Goal: Transaction & Acquisition: Purchase product/service

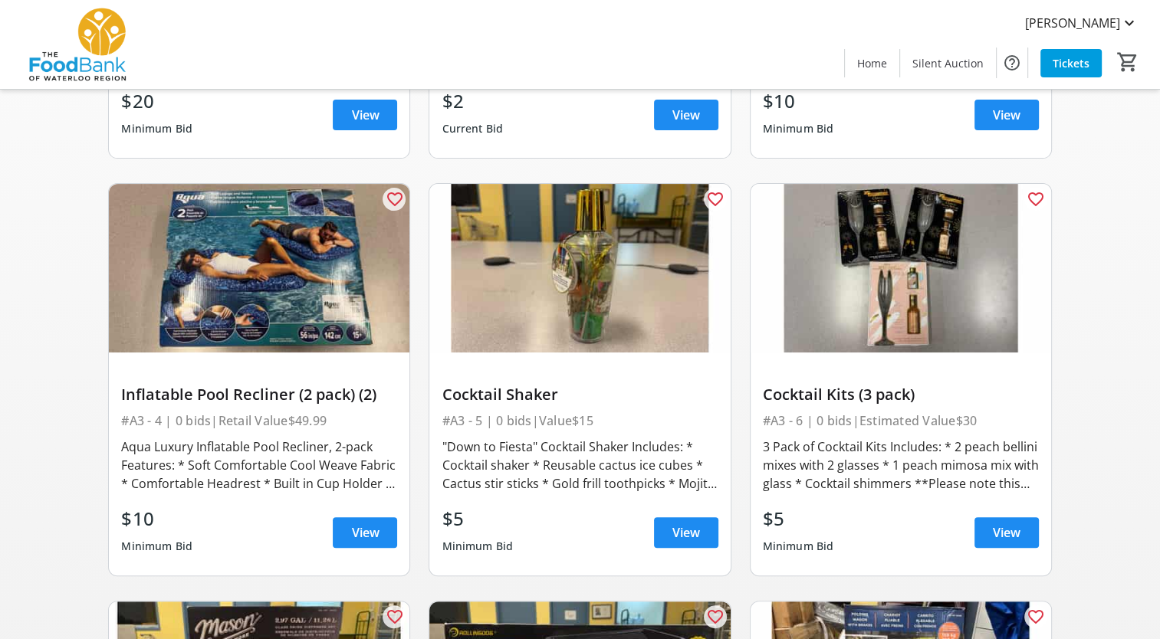
scroll to position [460, 0]
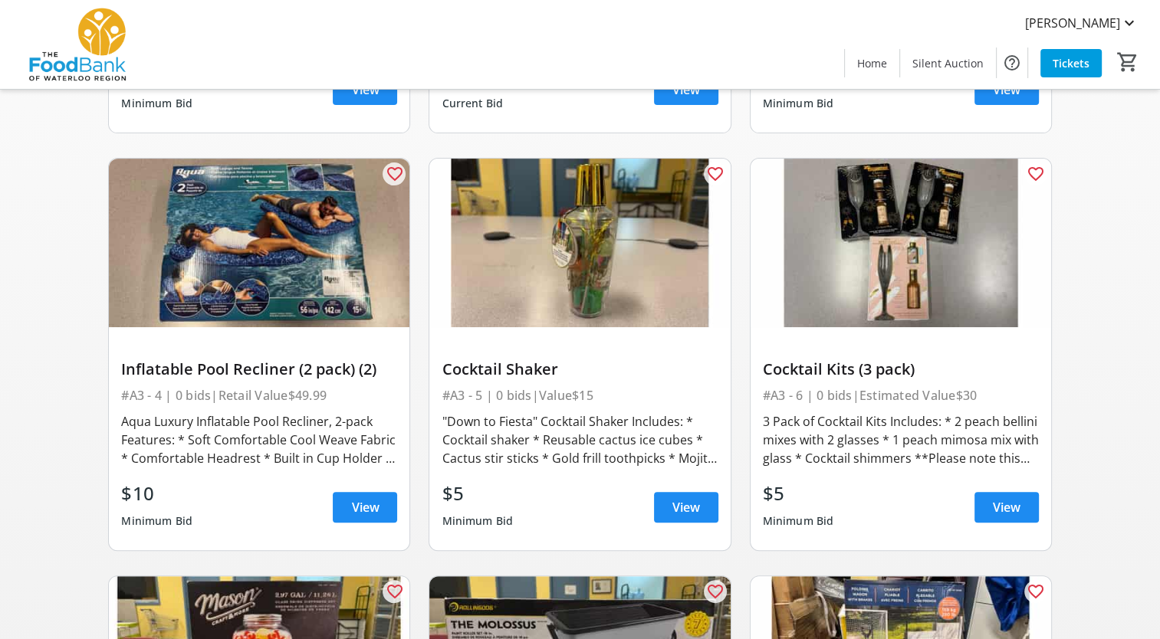
click at [1002, 442] on div "3 Pack of Cocktail Kits Includes: * 2 peach bellini mixes with 2 glasses * 1 pe…" at bounding box center [901, 439] width 276 height 55
click at [1000, 498] on span "View" at bounding box center [1007, 507] width 28 height 18
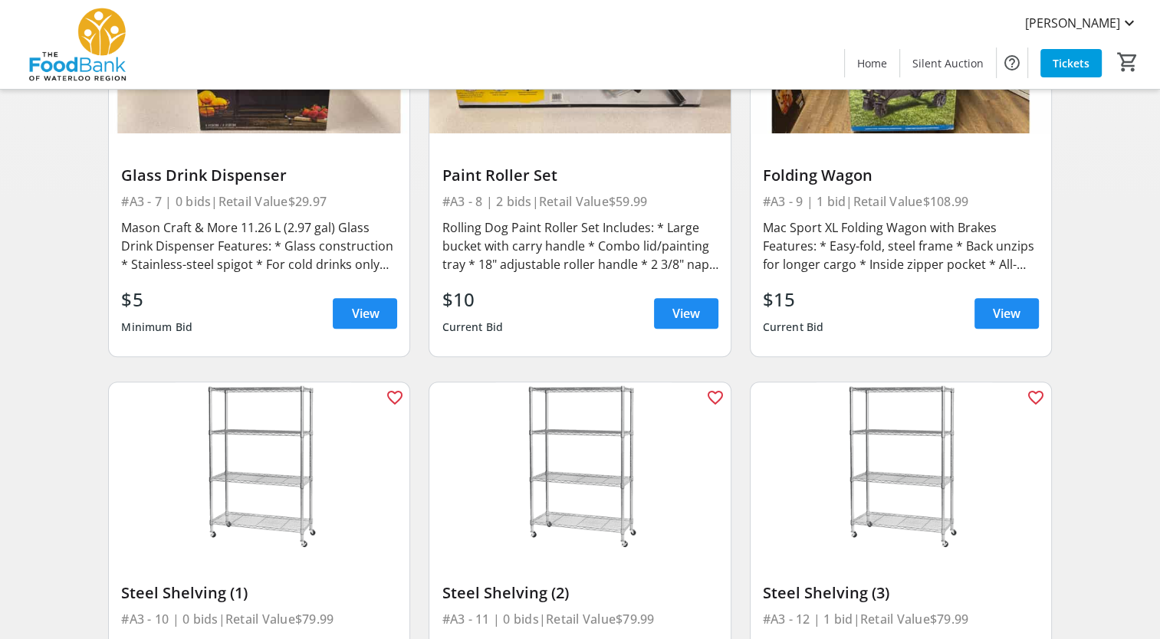
scroll to position [1073, 0]
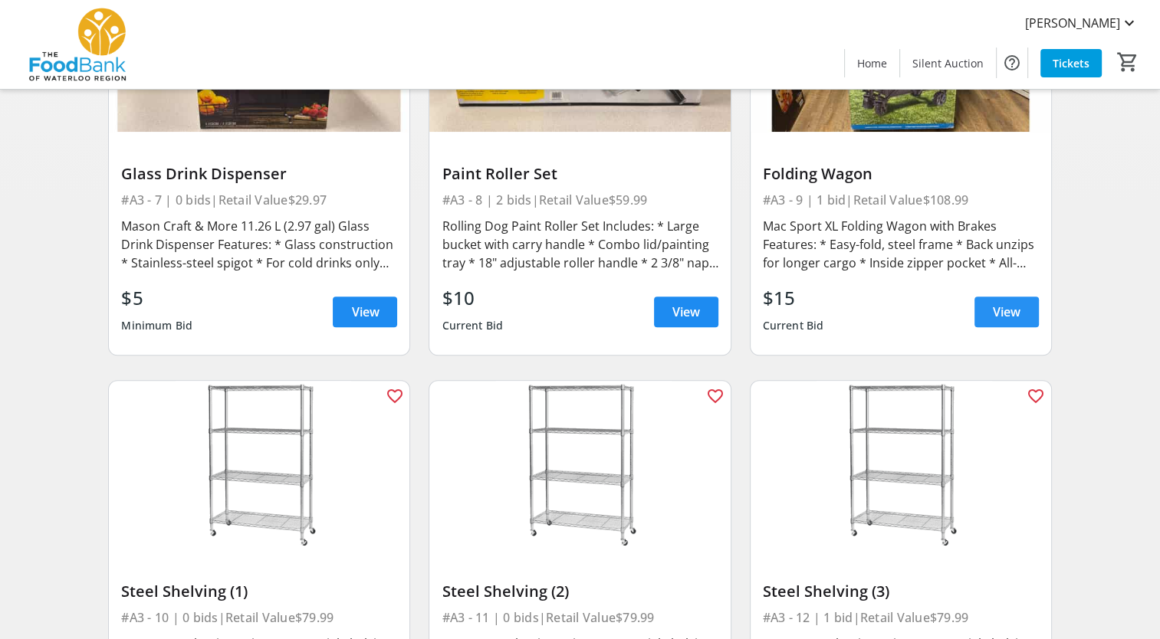
click at [994, 303] on span "View" at bounding box center [1007, 312] width 28 height 18
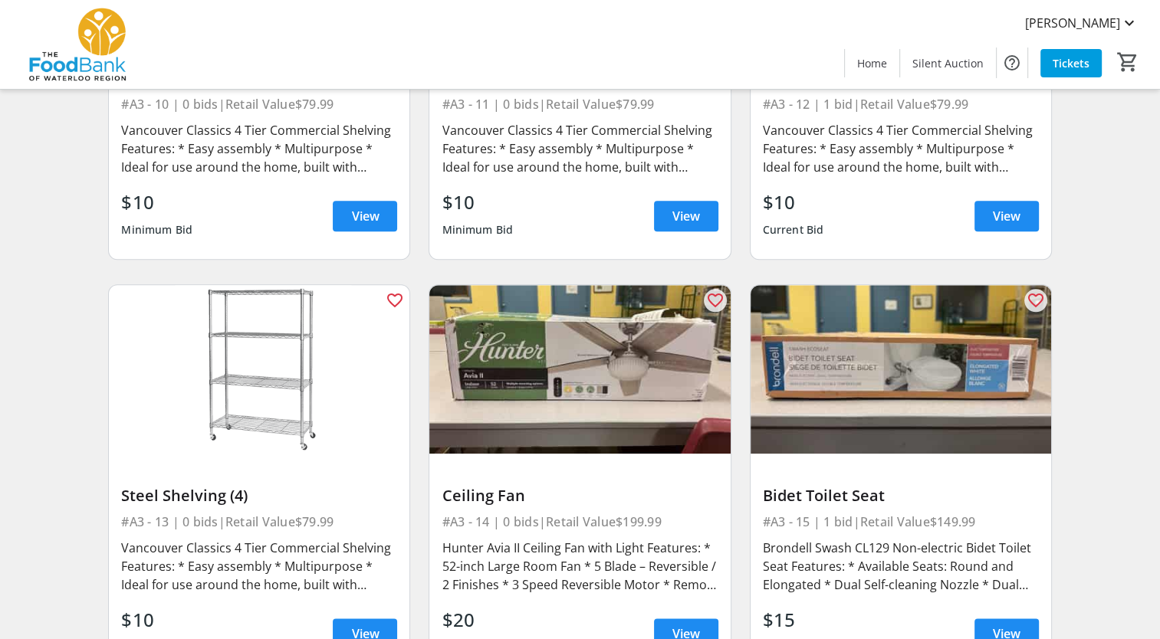
scroll to position [1610, 0]
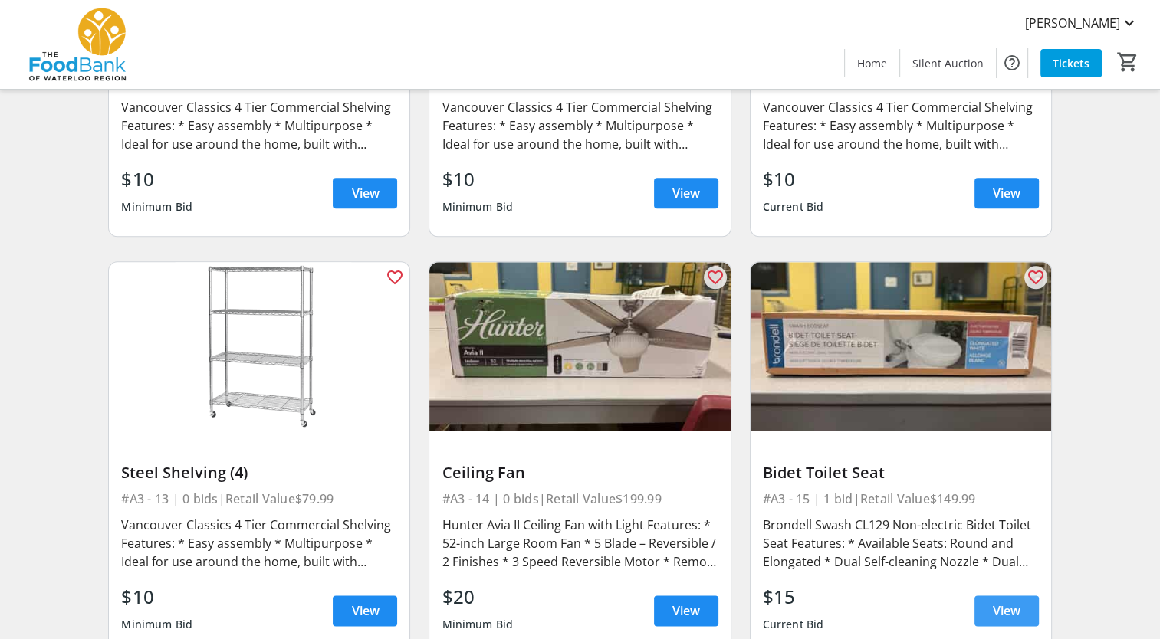
click at [1022, 601] on span at bounding box center [1006, 611] width 64 height 37
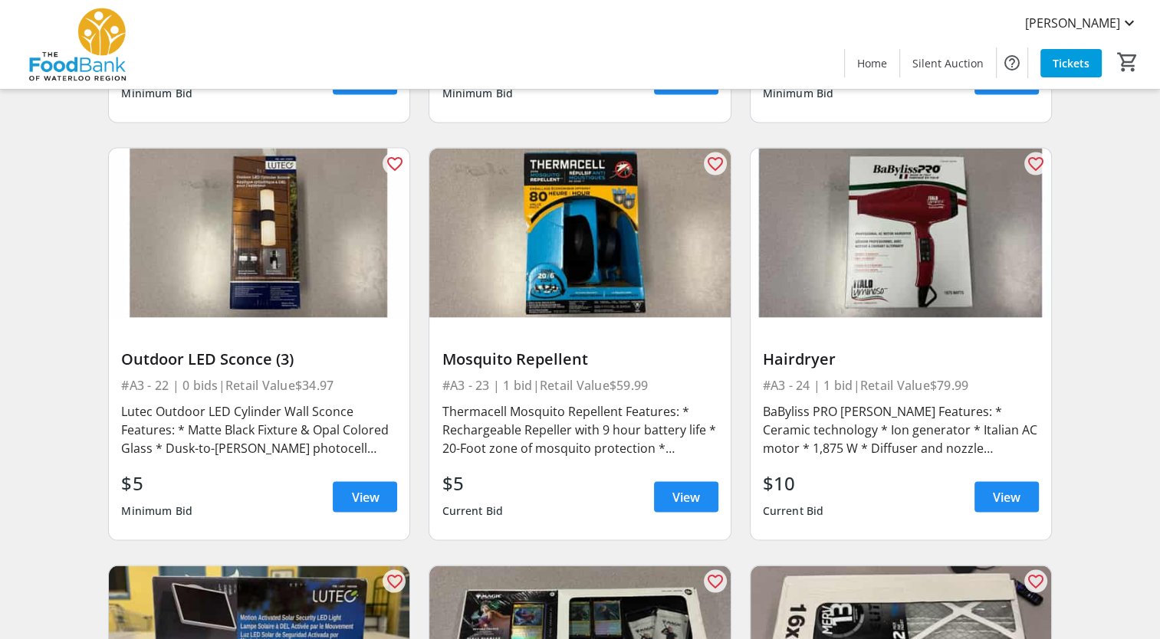
scroll to position [2989, 0]
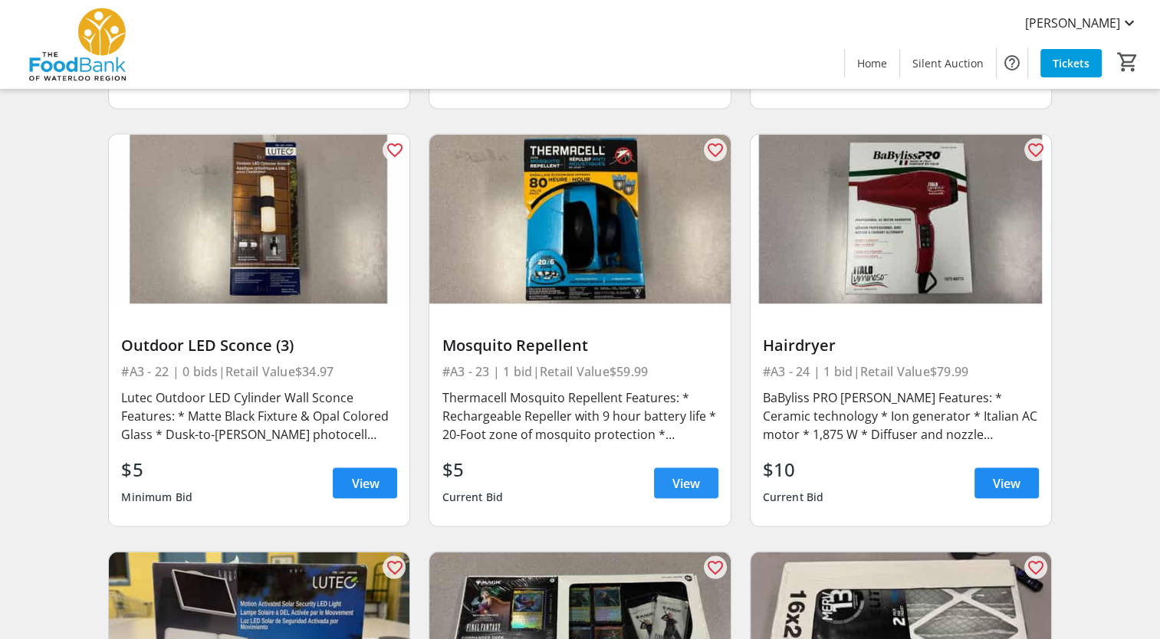
click at [681, 474] on span "View" at bounding box center [686, 483] width 28 height 18
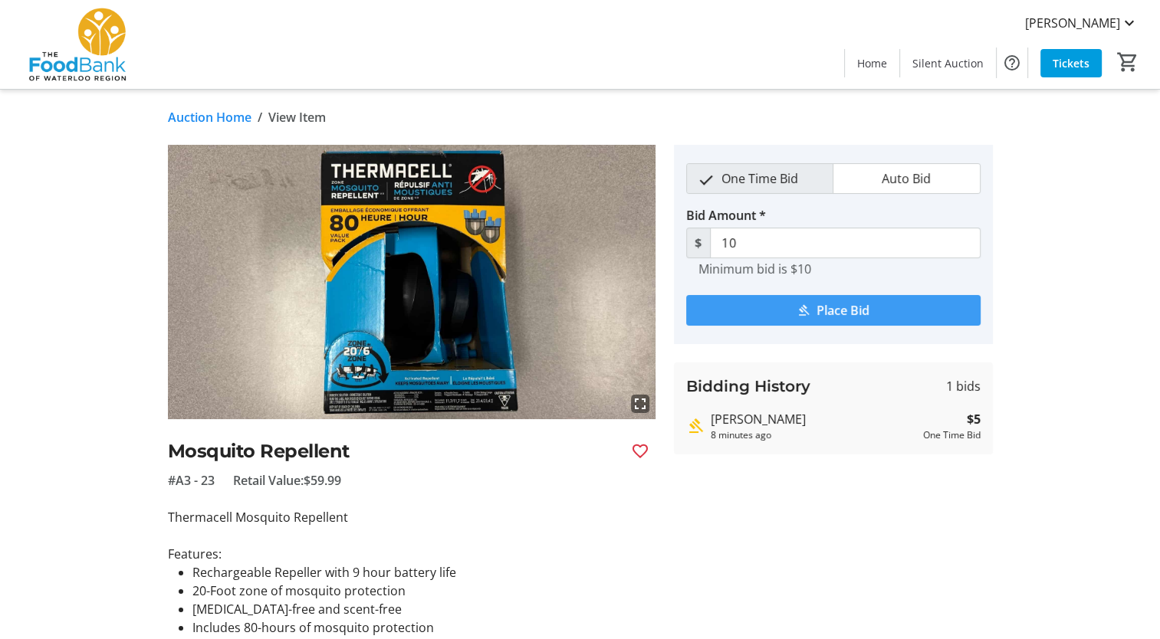
click at [835, 302] on span "Place Bid" at bounding box center [842, 310] width 53 height 18
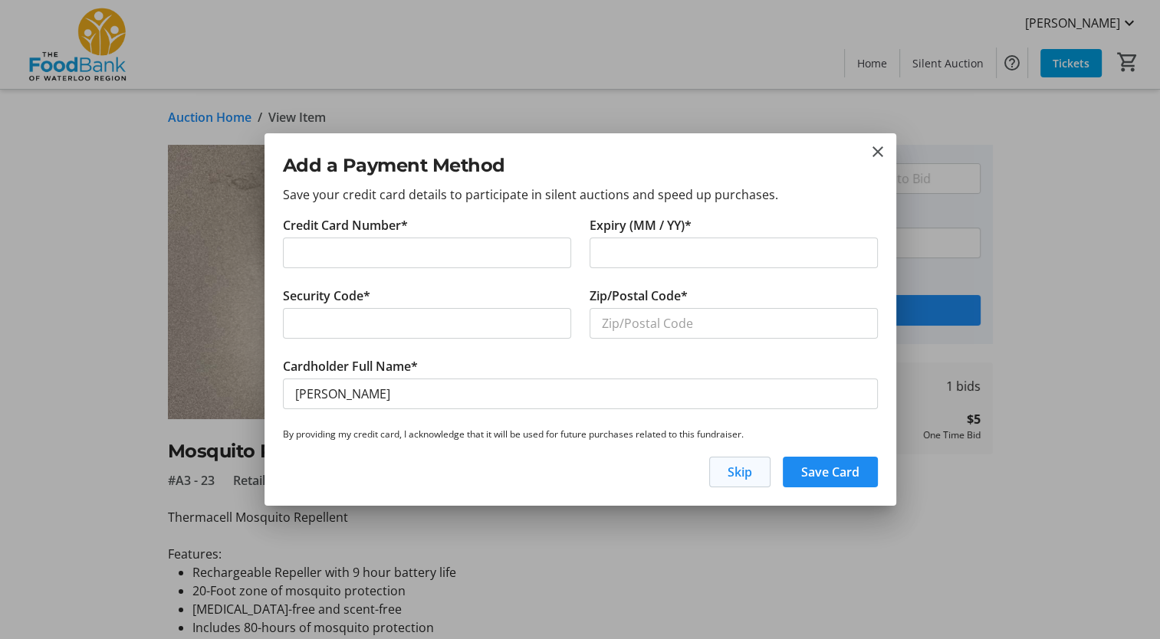
click at [751, 473] on span "button" at bounding box center [740, 472] width 60 height 37
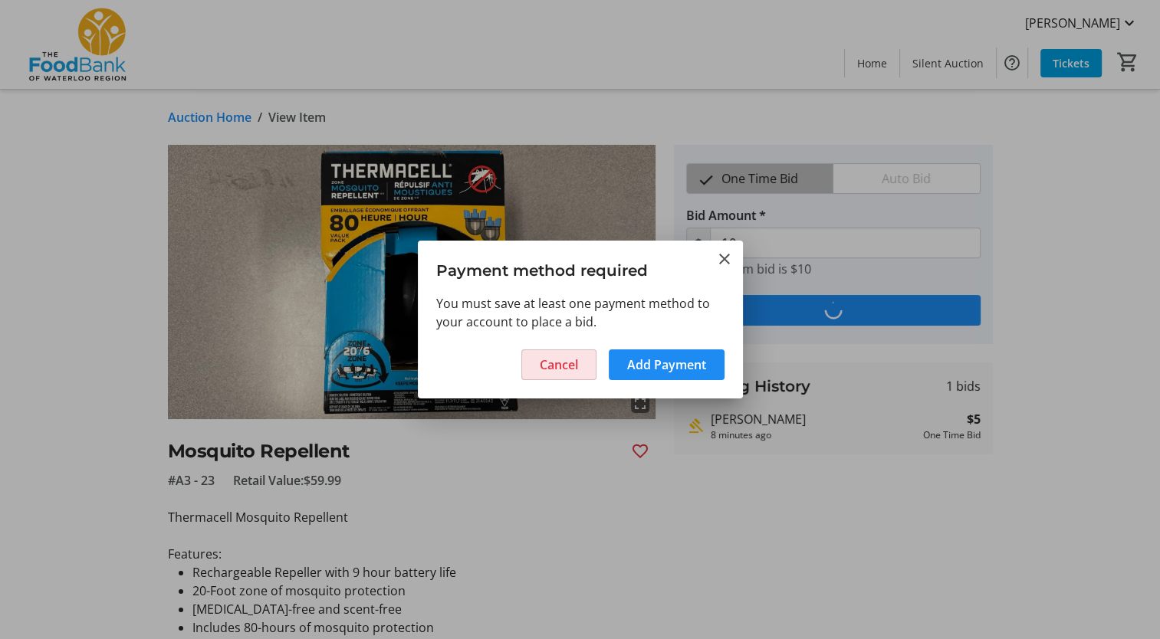
click at [558, 360] on span "Cancel" at bounding box center [559, 365] width 38 height 18
